Goal: Task Accomplishment & Management: Manage account settings

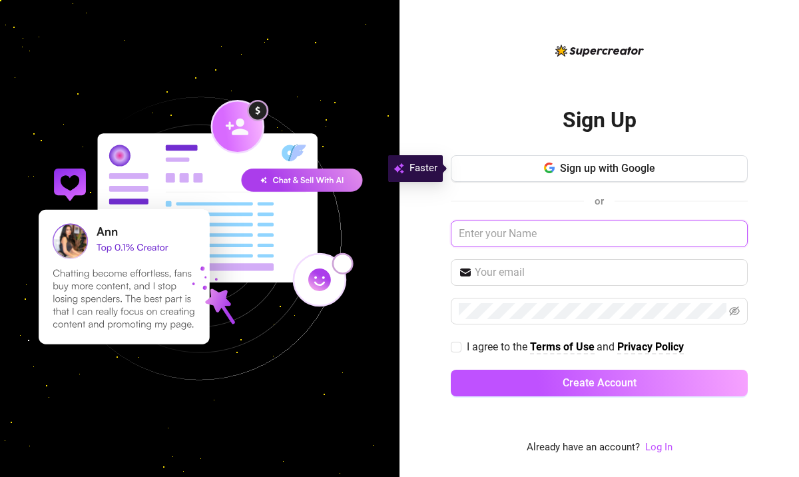
click at [495, 236] on input "text" at bounding box center [599, 233] width 297 height 27
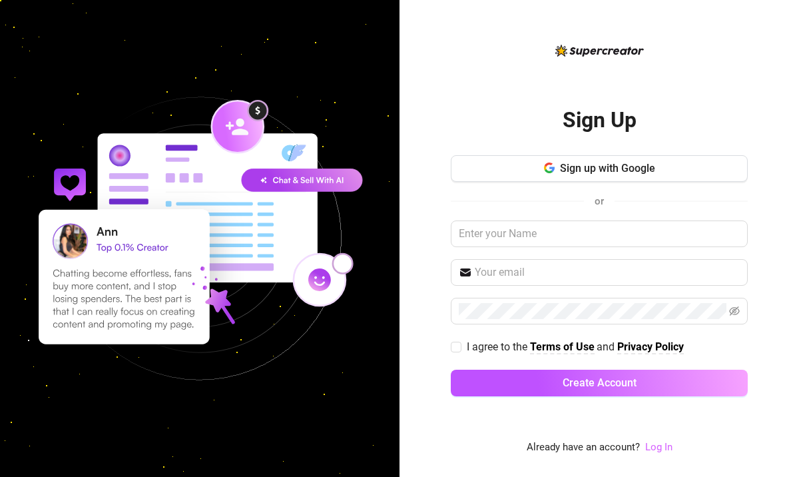
click at [662, 450] on link "Log In" at bounding box center [658, 447] width 27 height 12
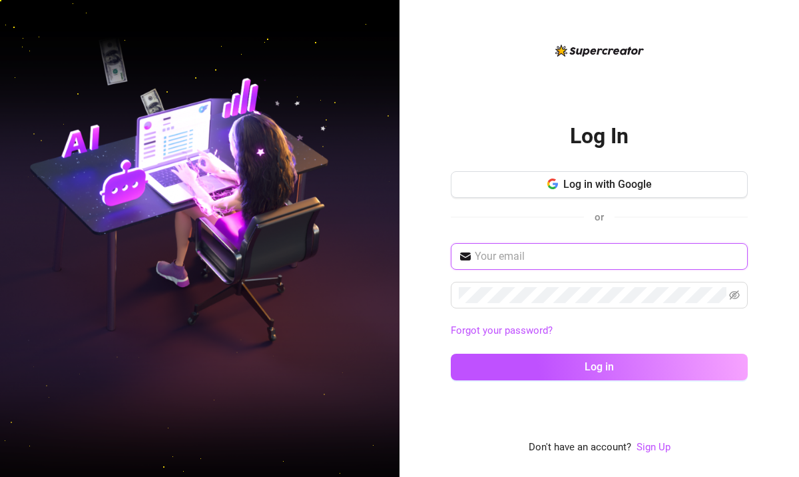
type input "[EMAIL_ADDRESS][DOMAIN_NAME]"
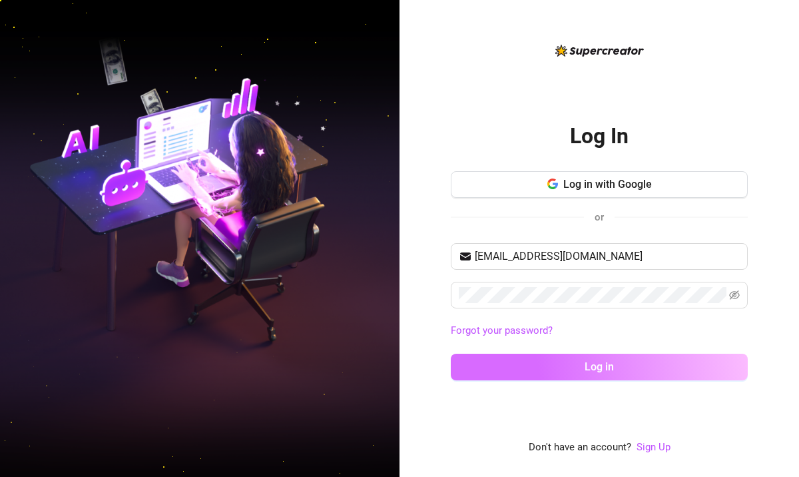
click at [543, 367] on button "Log in" at bounding box center [599, 367] width 297 height 27
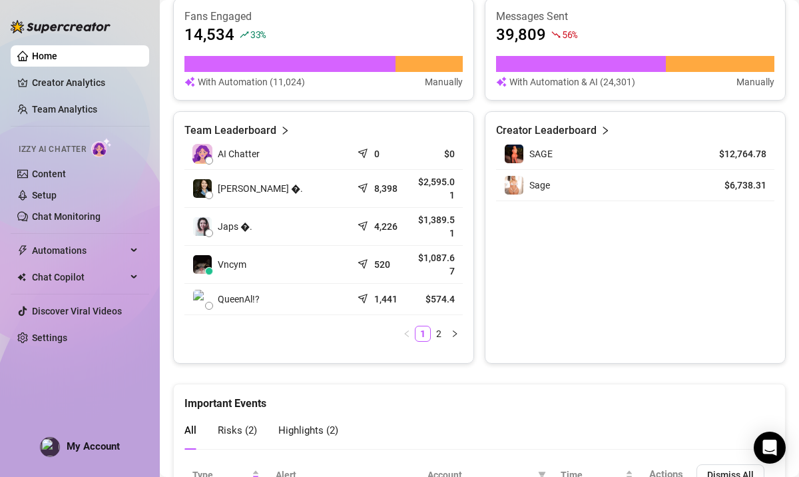
scroll to position [299, 0]
